Goal: Task Accomplishment & Management: Use online tool/utility

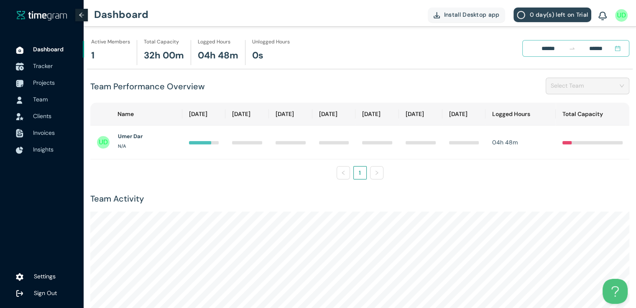
click at [34, 66] on span "Tracker" at bounding box center [43, 66] width 20 height 8
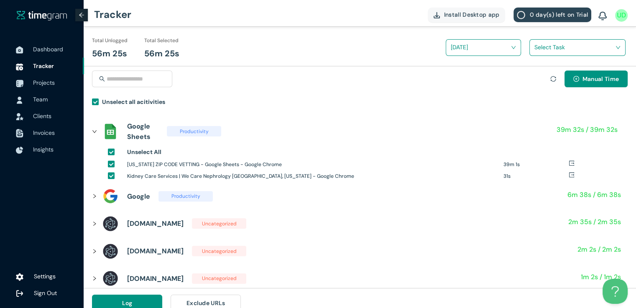
click at [550, 44] on input "search" at bounding box center [574, 47] width 80 height 13
click at [543, 75] on h1 "New Week Tasks" at bounding box center [588, 78] width 98 height 9
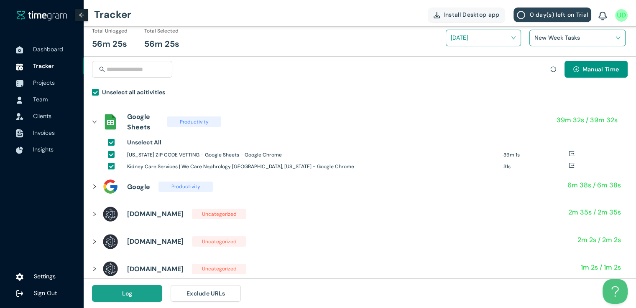
click at [127, 295] on span "Log" at bounding box center [127, 293] width 10 height 9
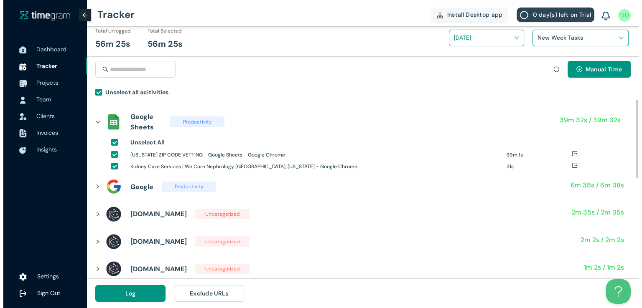
scroll to position [0, 0]
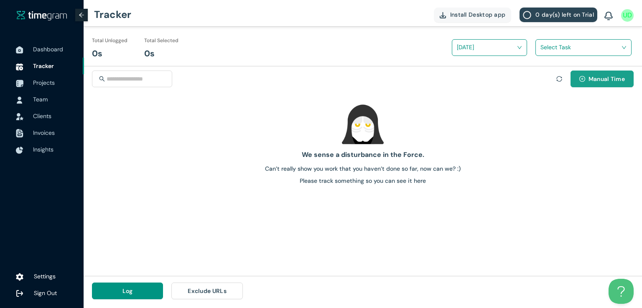
click at [600, 84] on button "Manual Time" at bounding box center [601, 79] width 63 height 17
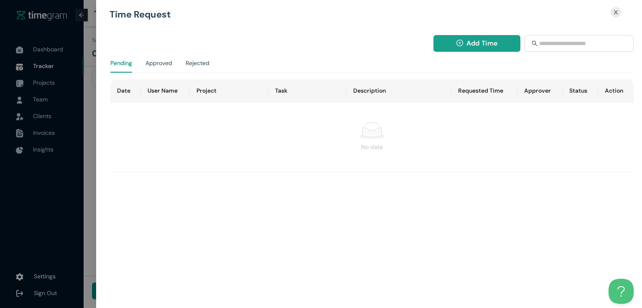
click at [470, 42] on span "Add Time" at bounding box center [481, 43] width 31 height 10
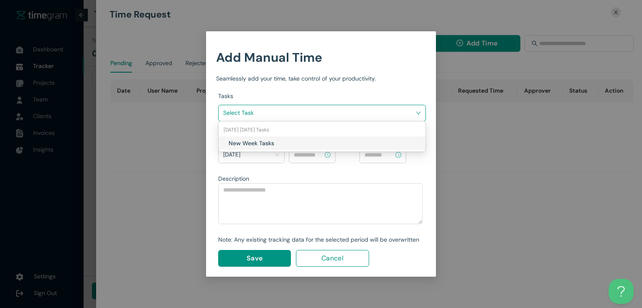
click at [342, 116] on input "search" at bounding box center [319, 113] width 192 height 13
click at [284, 148] on div "New Week Tasks" at bounding box center [322, 143] width 207 height 13
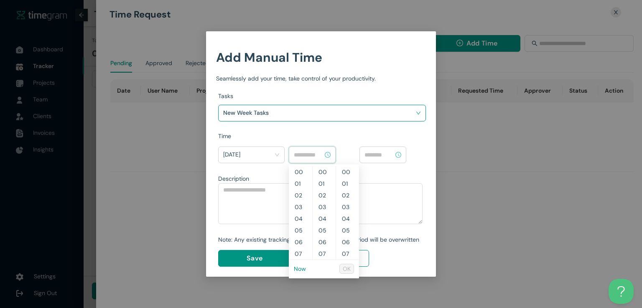
click at [302, 155] on input at bounding box center [308, 154] width 29 height 9
click at [302, 272] on link "Now" at bounding box center [300, 269] width 12 height 8
click at [298, 154] on input "********" at bounding box center [308, 154] width 29 height 9
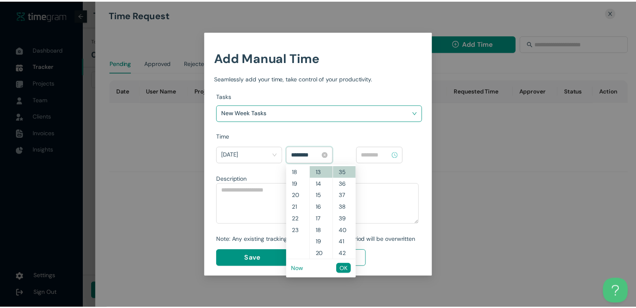
scroll to position [199, 0]
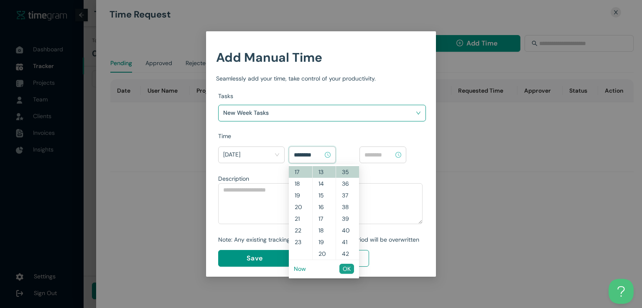
click at [343, 271] on span "OK" at bounding box center [347, 269] width 8 height 9
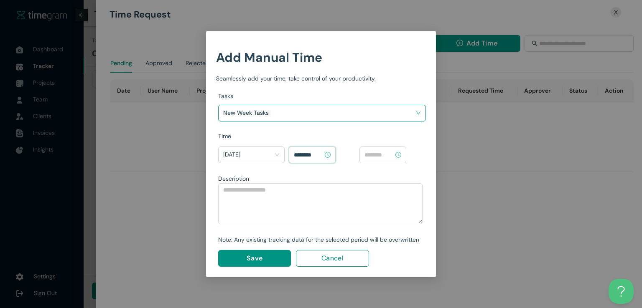
type input "********"
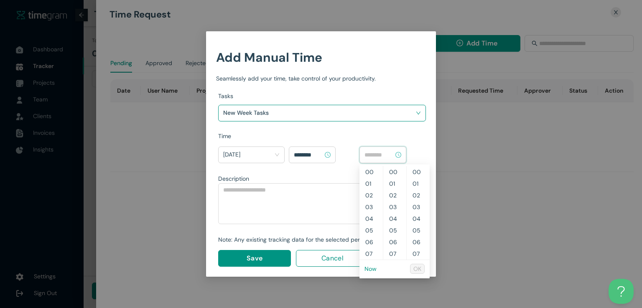
click at [379, 155] on input at bounding box center [378, 154] width 29 height 9
click at [373, 270] on link "Now" at bounding box center [370, 269] width 12 height 8
type input "********"
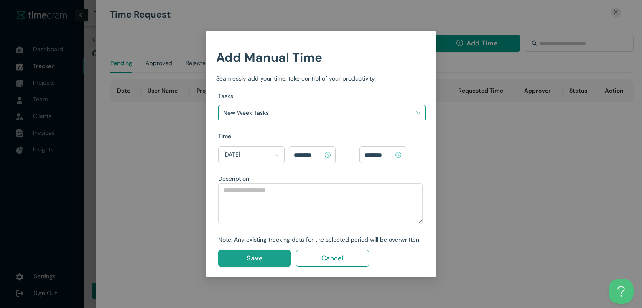
click at [253, 256] on span "Save" at bounding box center [255, 258] width 16 height 10
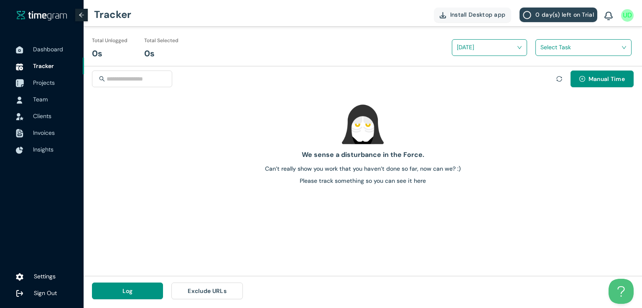
click at [39, 84] on span "Projects" at bounding box center [44, 83] width 22 height 8
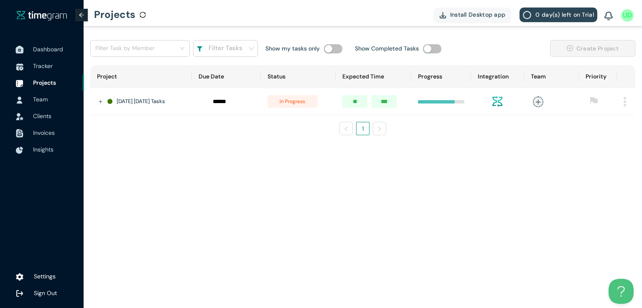
click at [48, 49] on span "Dashboard" at bounding box center [48, 50] width 30 height 8
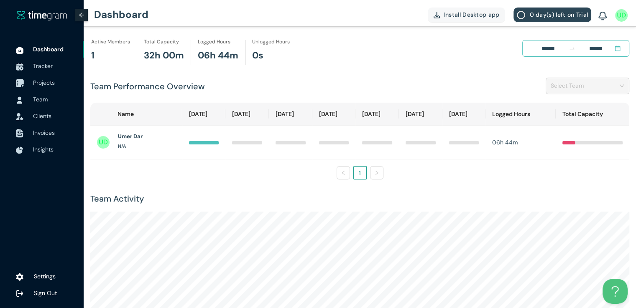
click at [44, 82] on span "Projects" at bounding box center [44, 83] width 22 height 8
